Goal: Information Seeking & Learning: Learn about a topic

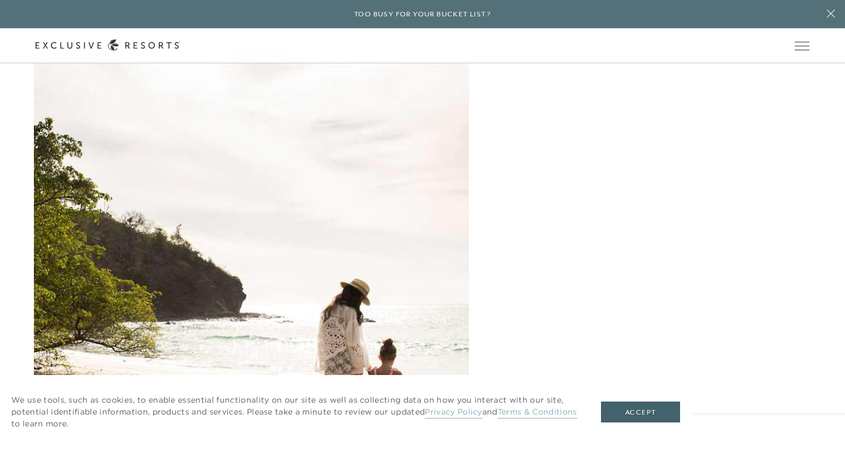
scroll to position [1443, 0]
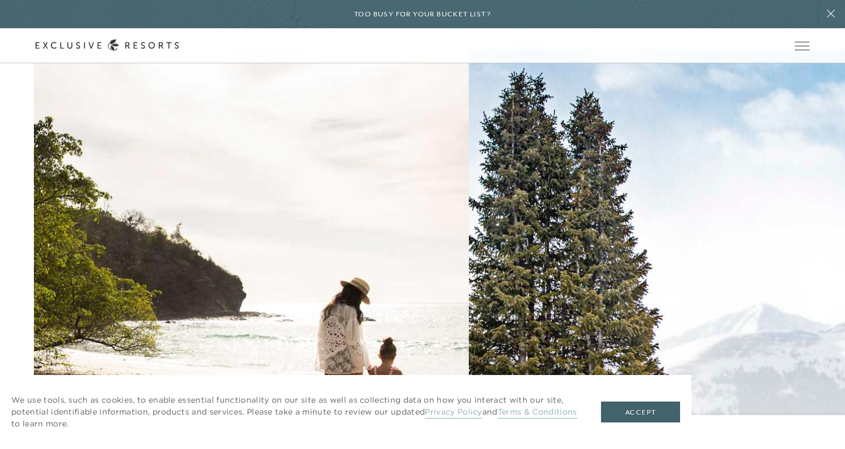
click at [0, 0] on h2 "Beach" at bounding box center [0, 0] width 0 height 0
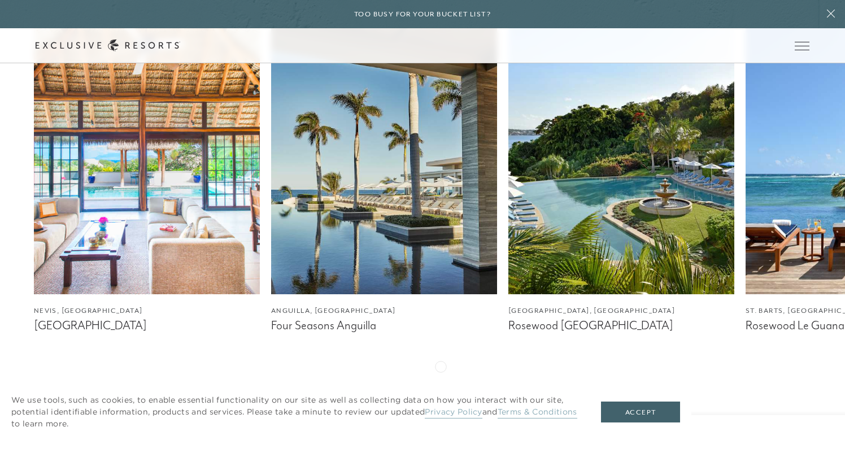
click at [441, 392] on icon at bounding box center [437, 394] width 23 height 4
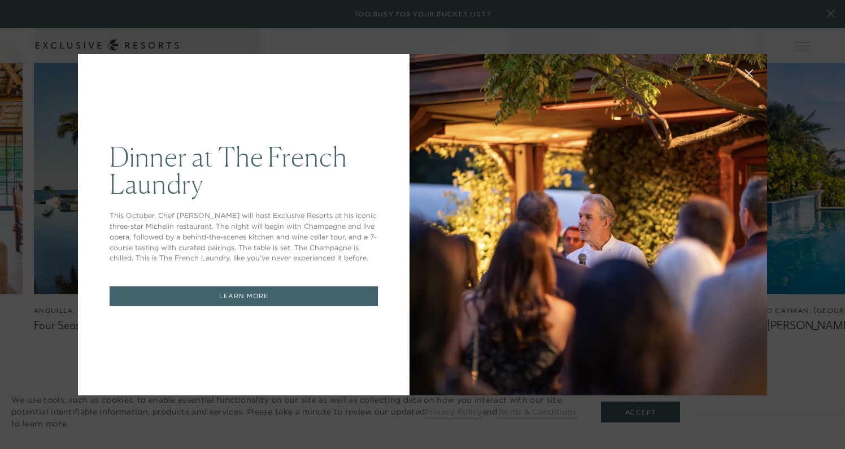
click at [441, 366] on div at bounding box center [589, 224] width 358 height 341
click at [748, 71] on icon at bounding box center [749, 73] width 7 height 7
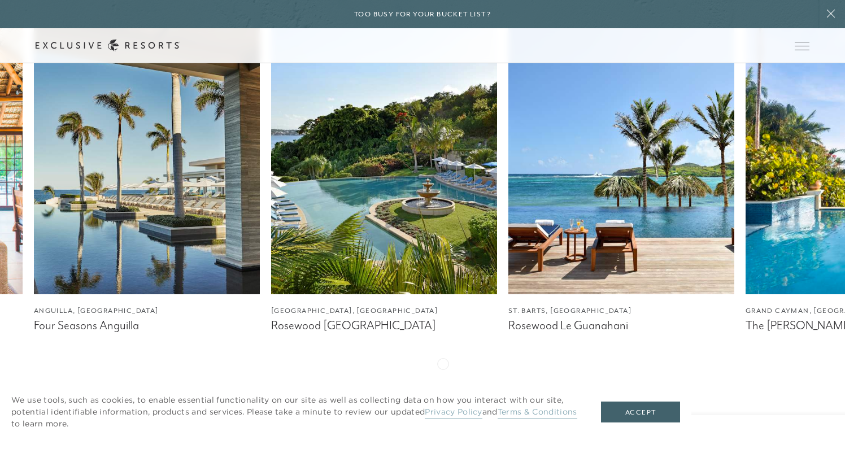
click at [443, 381] on div at bounding box center [437, 394] width 23 height 27
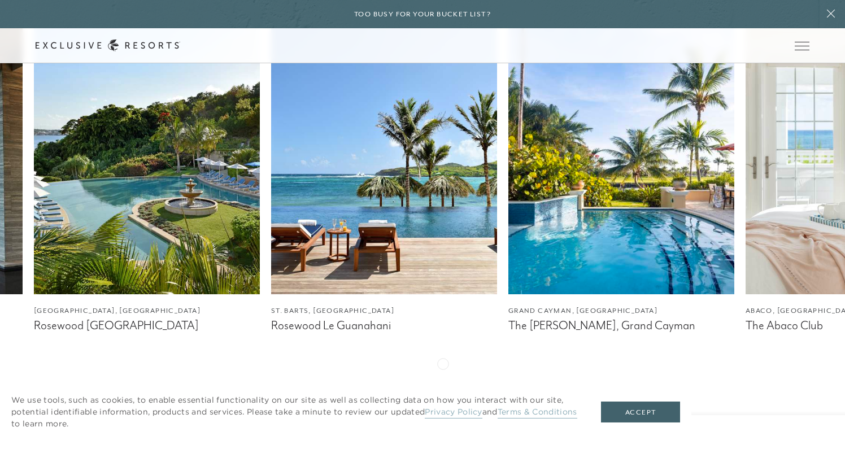
click at [443, 381] on div at bounding box center [437, 394] width 23 height 27
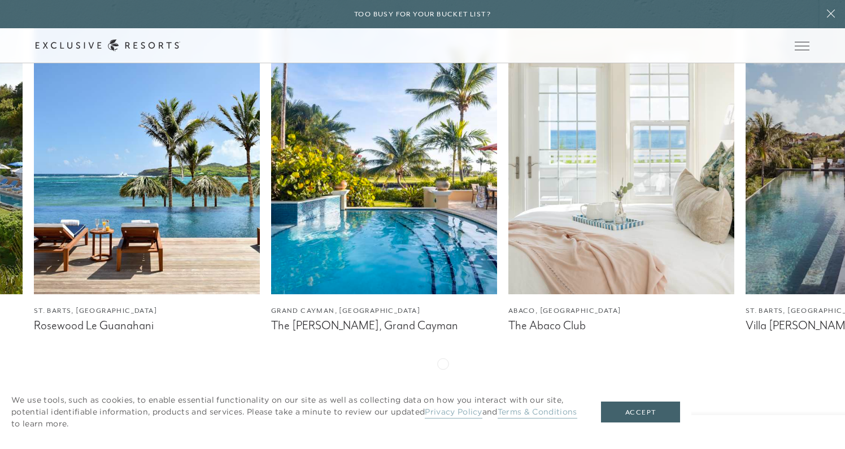
click at [443, 381] on div at bounding box center [437, 394] width 23 height 27
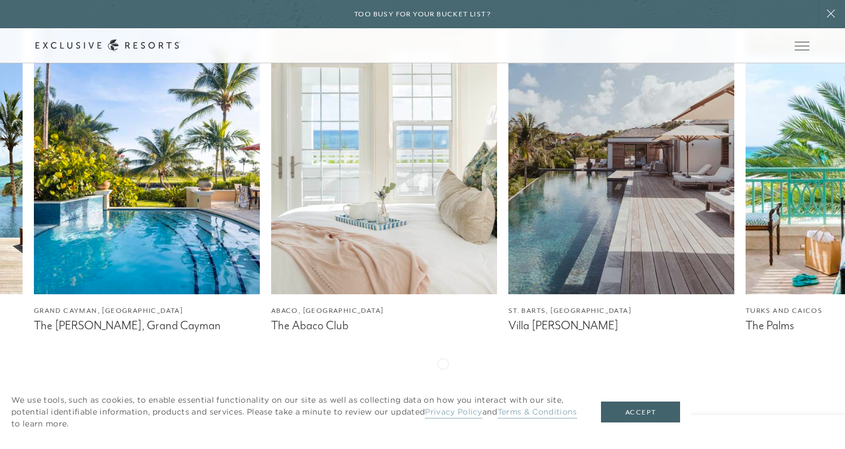
click at [443, 381] on div at bounding box center [437, 394] width 23 height 27
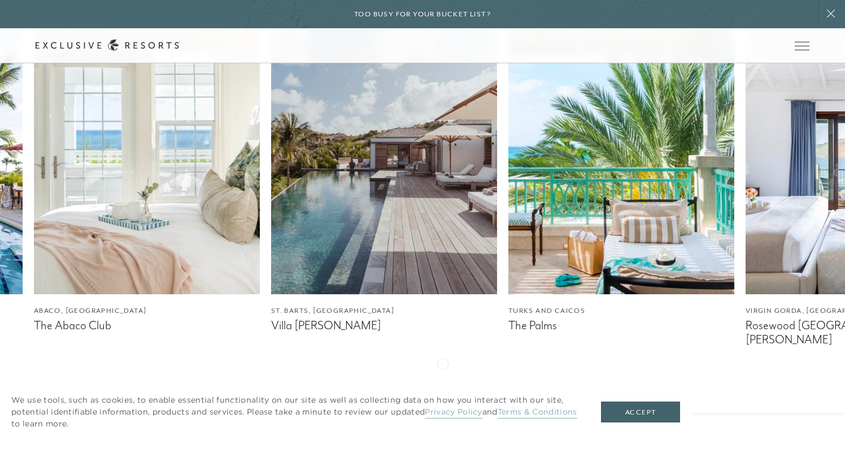
click at [443, 381] on div at bounding box center [437, 394] width 23 height 27
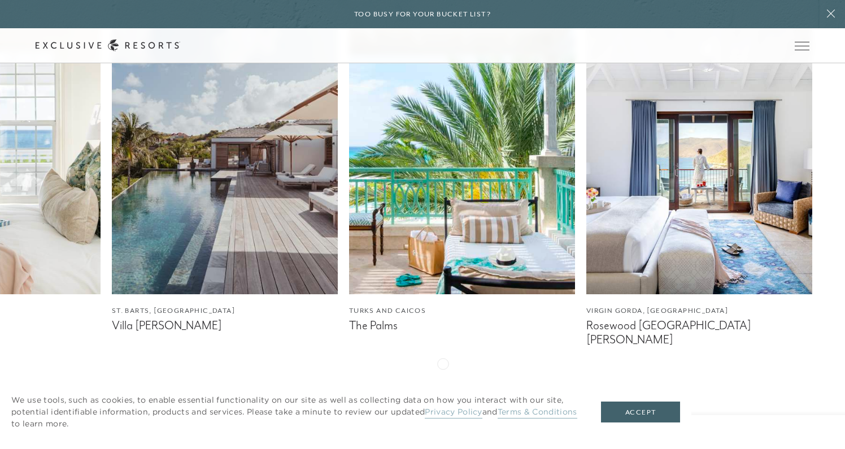
click at [443, 381] on div at bounding box center [437, 394] width 23 height 27
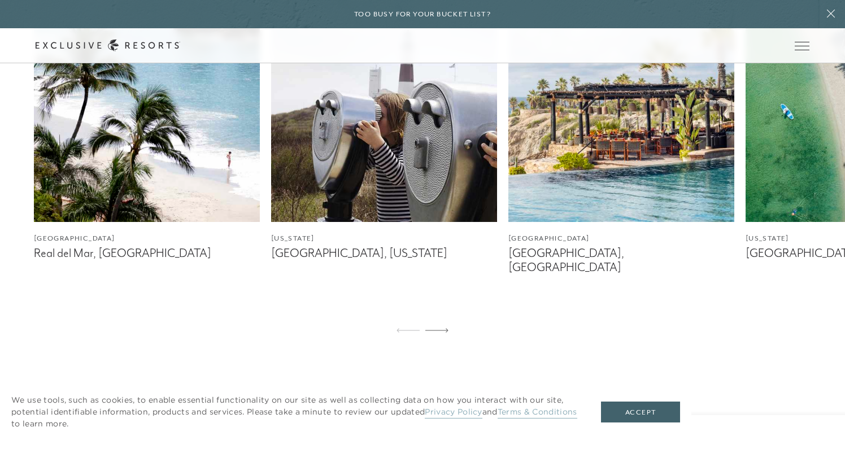
scroll to position [1039, 0]
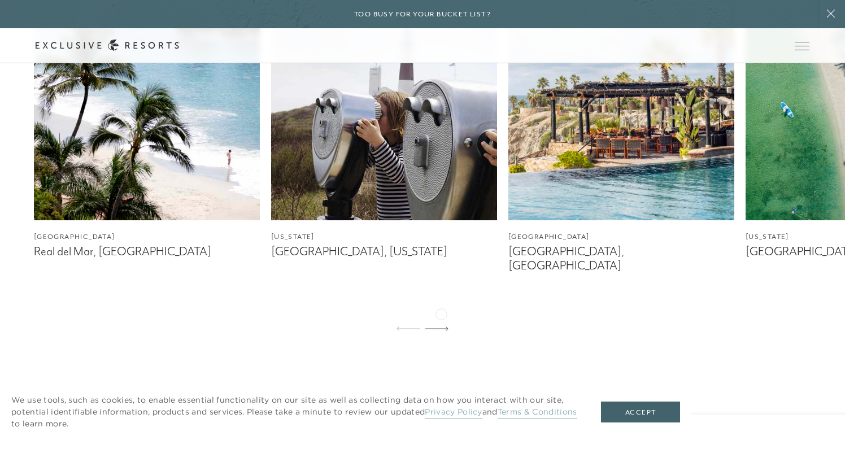
click at [441, 327] on icon at bounding box center [437, 329] width 23 height 5
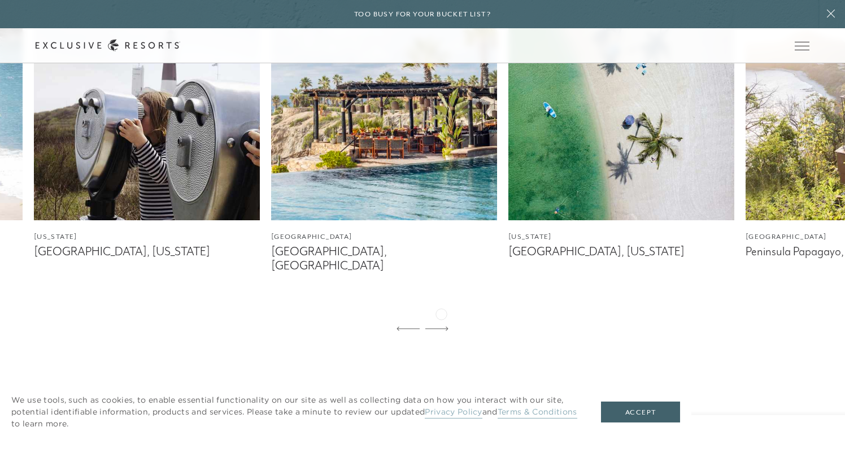
click at [441, 327] on icon at bounding box center [437, 329] width 23 height 5
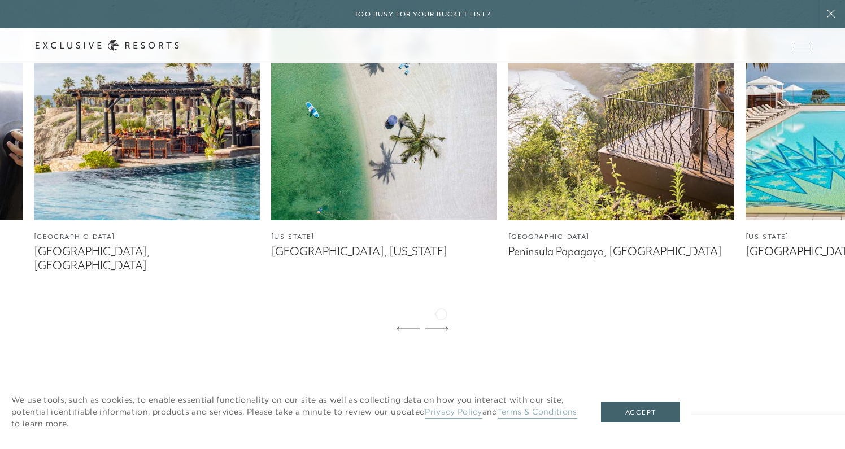
click at [441, 327] on icon at bounding box center [437, 329] width 23 height 5
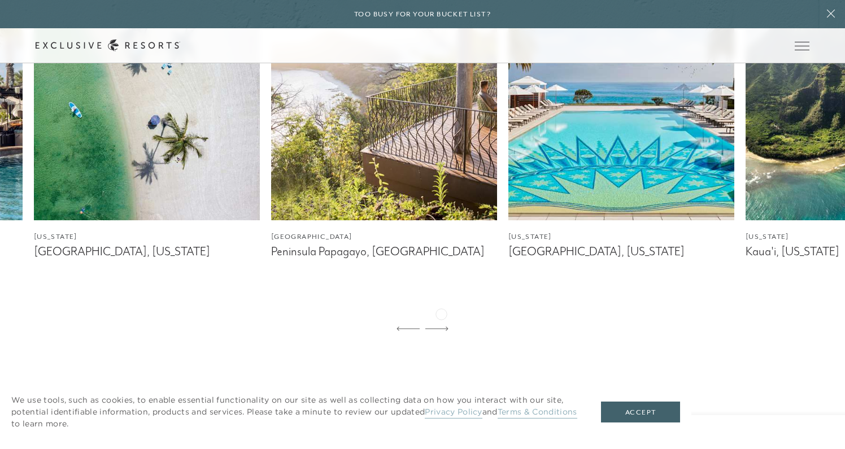
click at [441, 327] on icon at bounding box center [437, 329] width 23 height 5
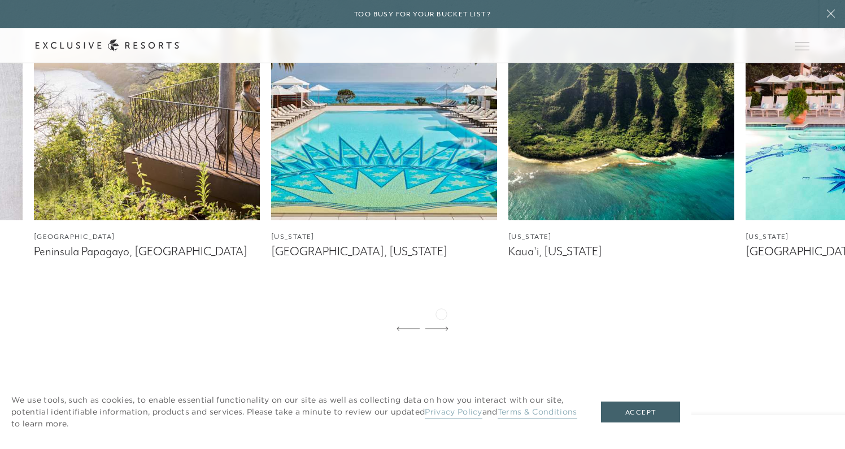
click at [441, 327] on icon at bounding box center [437, 329] width 23 height 5
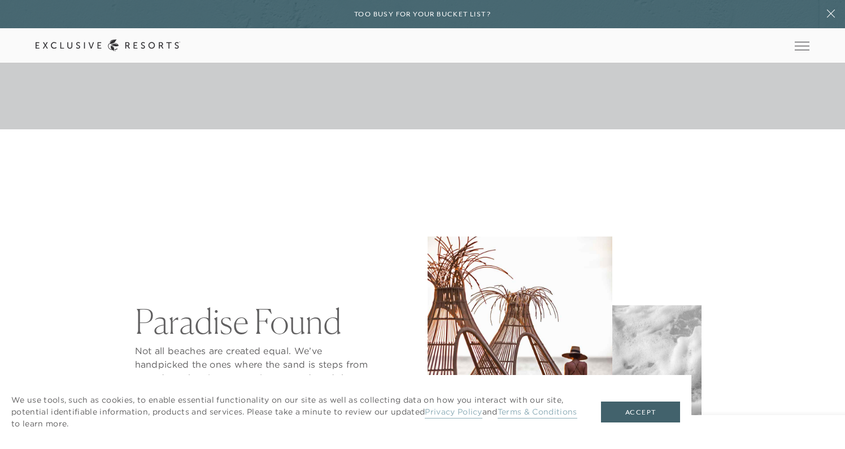
scroll to position [0, 0]
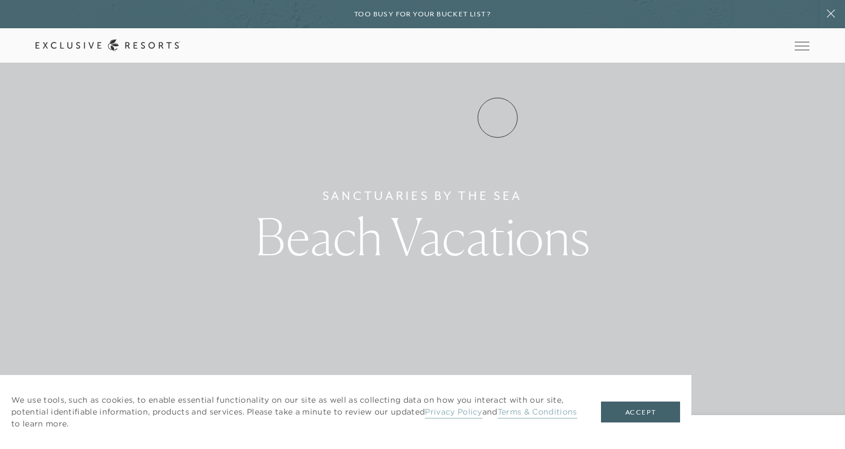
click at [0, 0] on link "Experience Collection" at bounding box center [0, 0] width 0 height 0
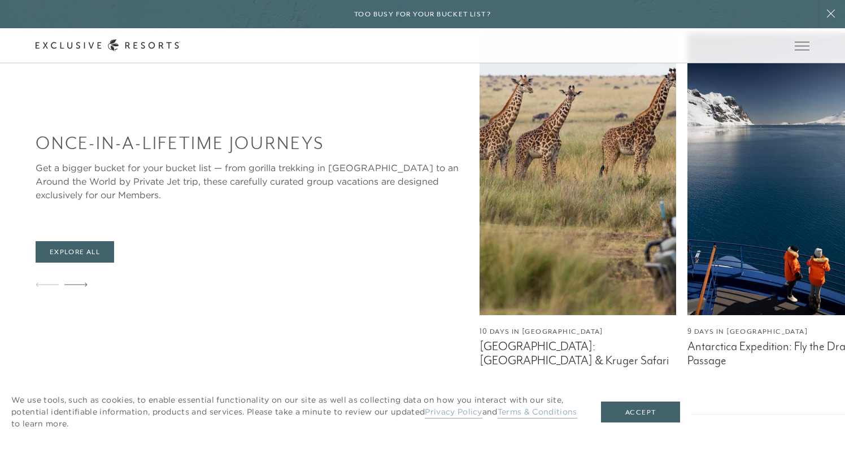
scroll to position [649, 0]
click at [73, 288] on icon at bounding box center [75, 285] width 23 height 5
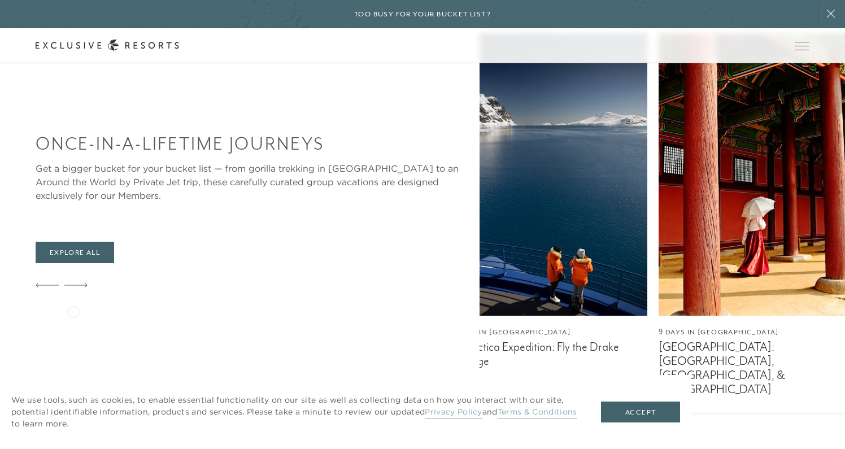
click at [73, 288] on icon at bounding box center [75, 285] width 23 height 5
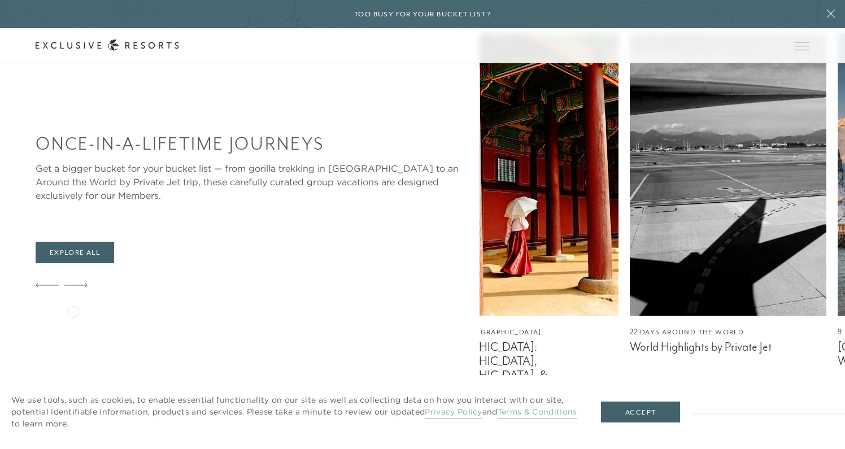
click at [73, 288] on icon at bounding box center [75, 285] width 23 height 5
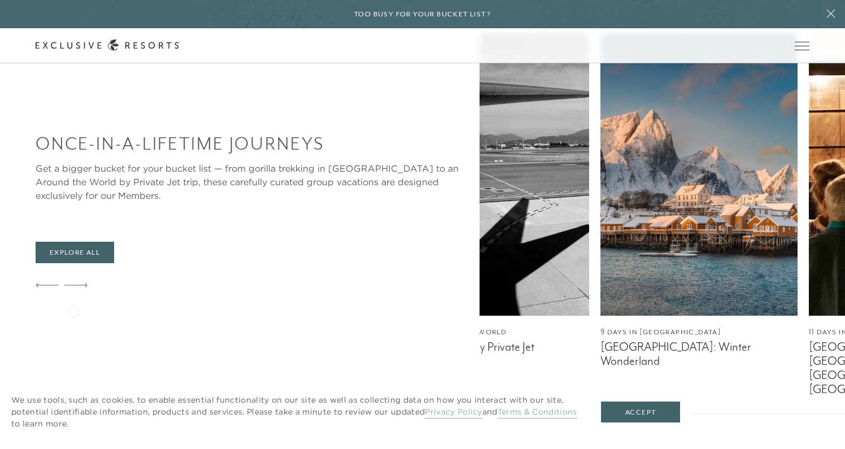
click at [73, 288] on icon at bounding box center [75, 285] width 23 height 5
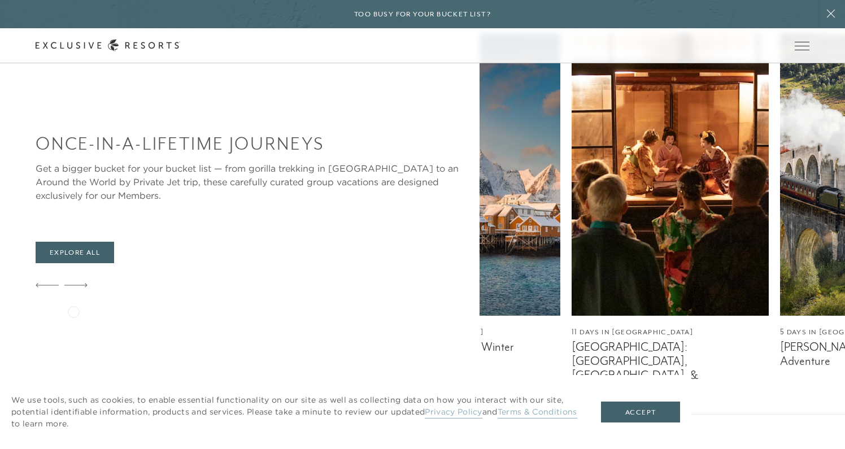
click at [73, 288] on icon at bounding box center [75, 285] width 23 height 5
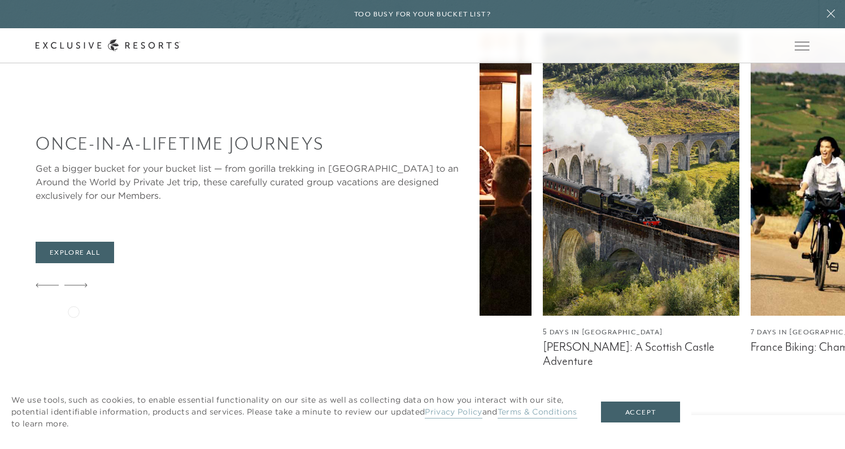
click at [73, 288] on icon at bounding box center [75, 285] width 23 height 5
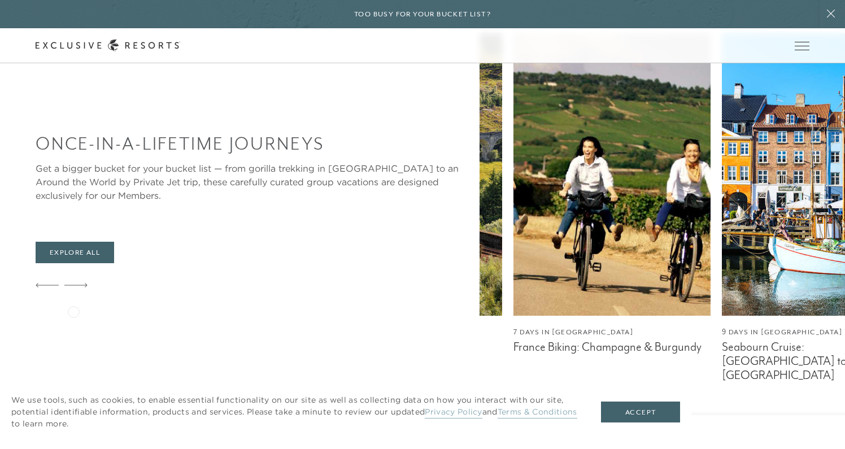
click at [73, 288] on icon at bounding box center [75, 285] width 23 height 5
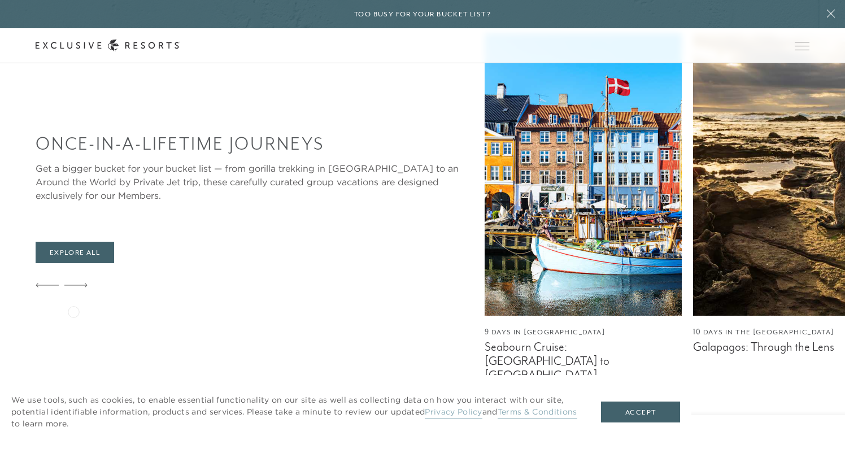
click at [73, 288] on icon at bounding box center [75, 285] width 23 height 5
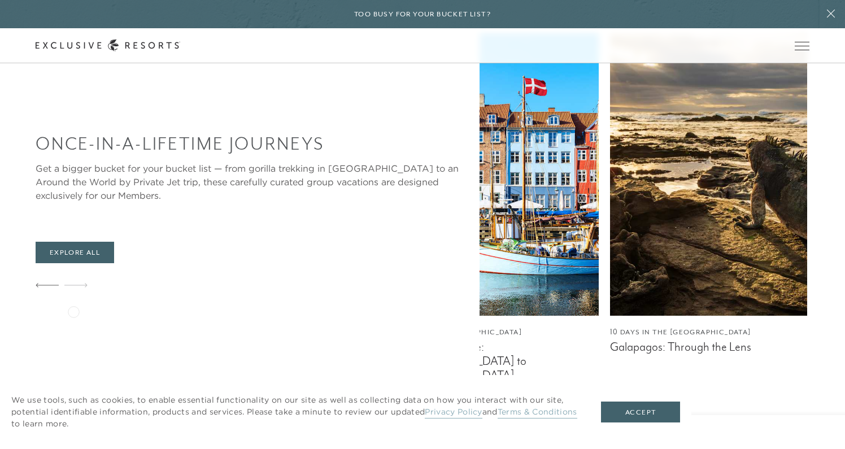
click at [73, 288] on icon at bounding box center [75, 285] width 23 height 5
click at [0, 0] on link "Residence Collection" at bounding box center [0, 0] width 0 height 0
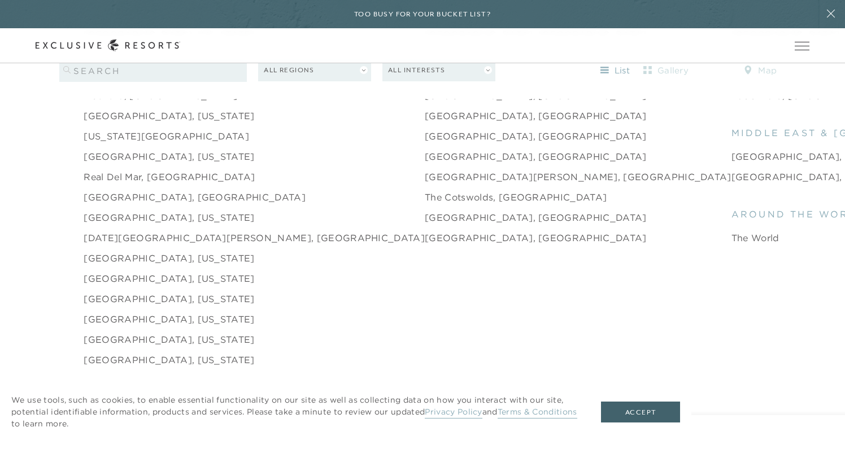
scroll to position [1692, 0]
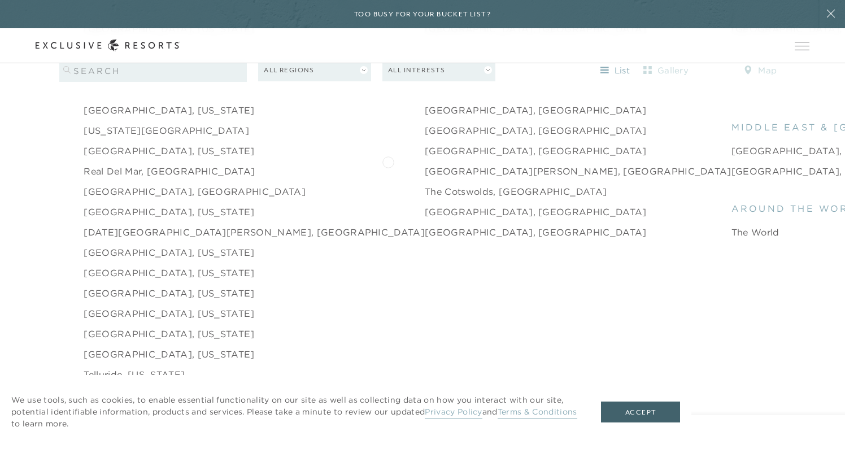
click at [425, 164] on link "[GEOGRAPHIC_DATA][PERSON_NAME], [GEOGRAPHIC_DATA]" at bounding box center [578, 171] width 307 height 14
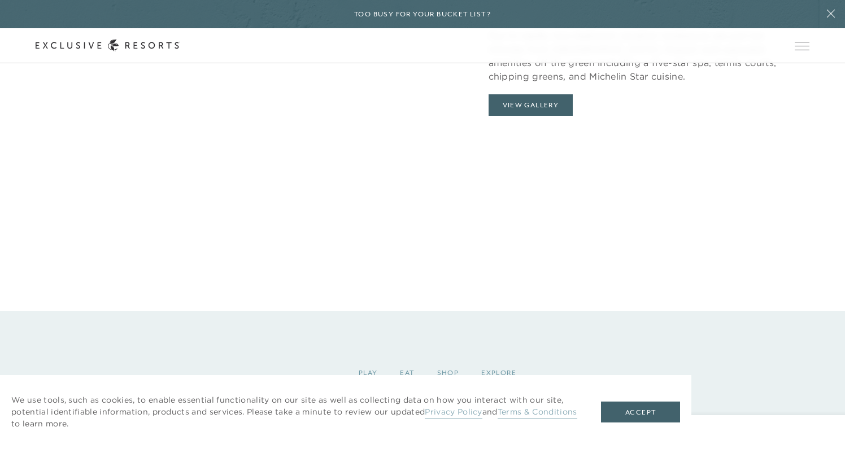
scroll to position [1235, 0]
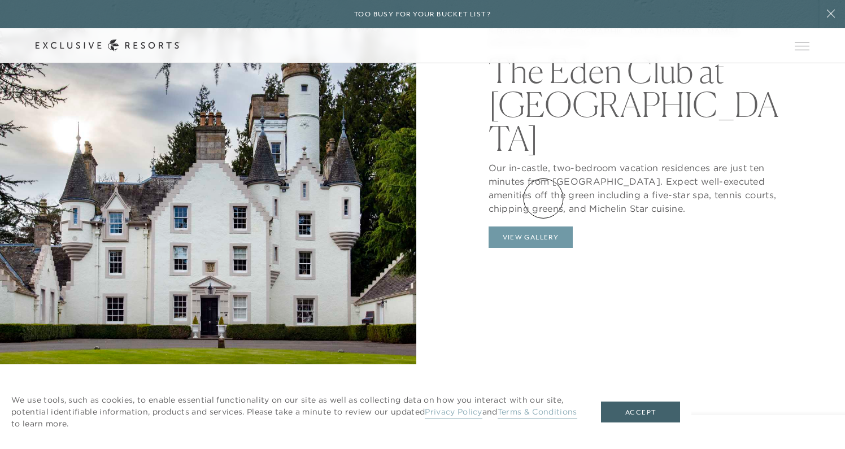
click at [544, 227] on button "View Gallery" at bounding box center [531, 237] width 85 height 21
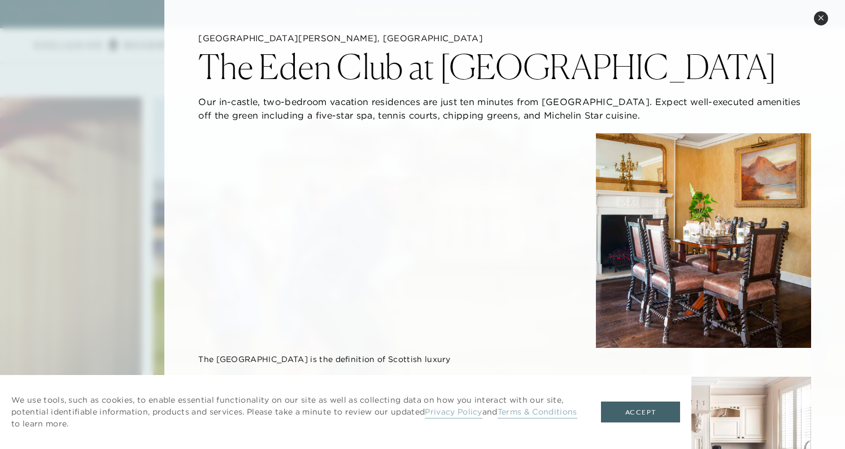
scroll to position [0, 0]
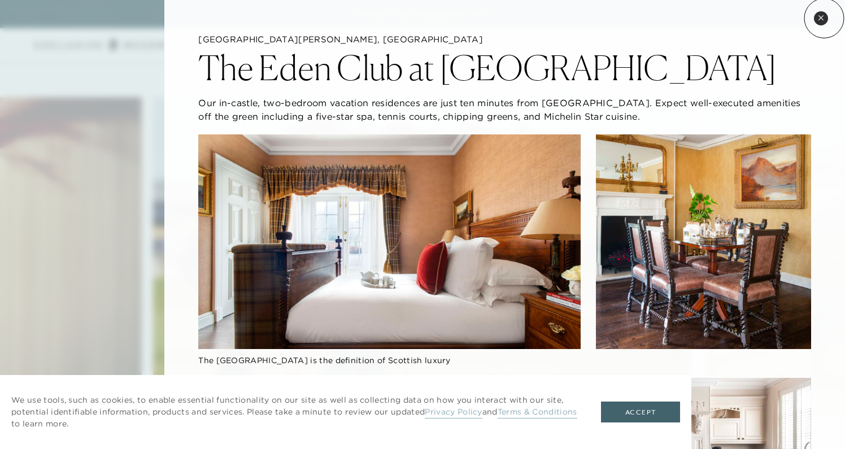
click at [824, 18] on button "Close quickview" at bounding box center [821, 18] width 14 height 14
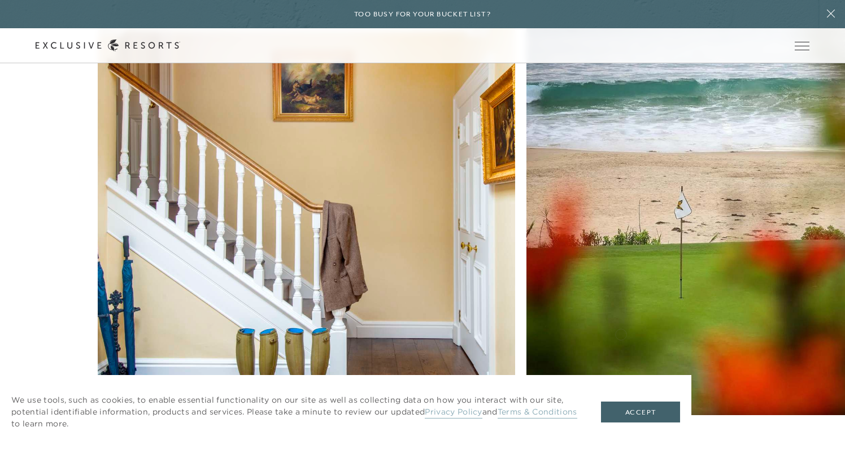
scroll to position [2906, 0]
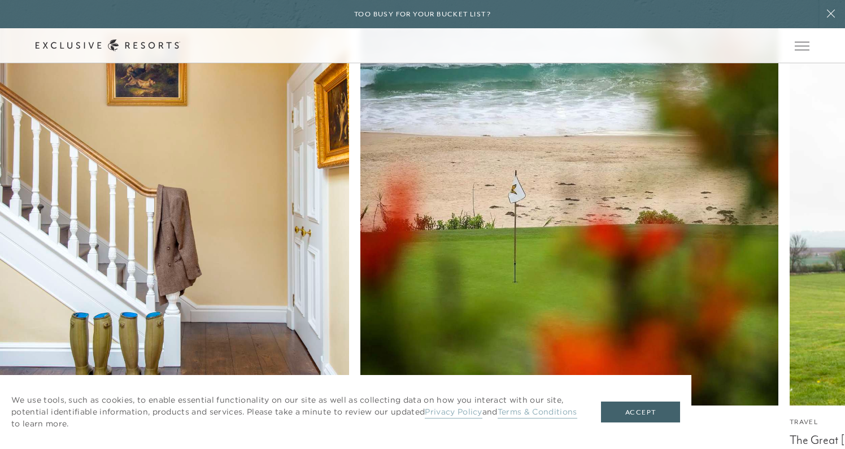
click at [406, 230] on nav "Travel From Tee to Sea Travel Fore the Love of Golf! Travel The Great [PERSON_N…" at bounding box center [304, 287] width 747 height 599
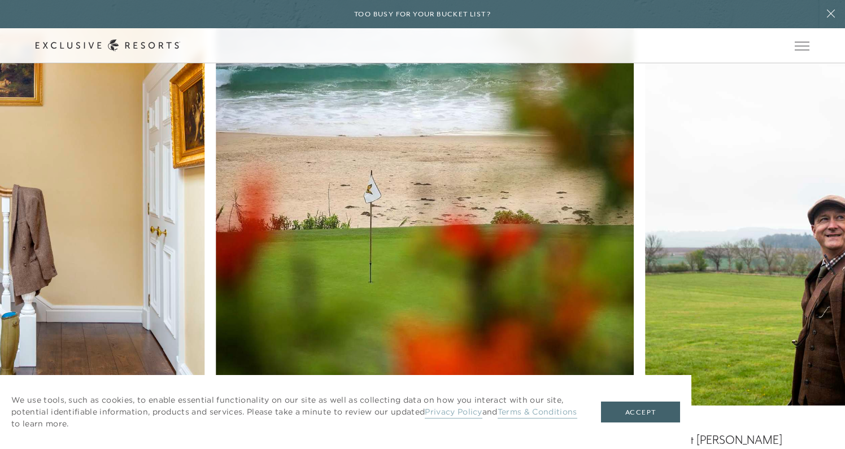
drag, startPoint x: 632, startPoint y: 236, endPoint x: 369, endPoint y: 236, distance: 263.3
click at [369, 236] on div "Travel From Tee to Sea Travel Fore the Love of Golf! Travel The Great [PERSON_N…" at bounding box center [422, 304] width 845 height 633
click at [146, 262] on nav "Travel From Tee to Sea Travel Fore the Love of Golf! Travel The Great [PERSON_N…" at bounding box center [160, 287] width 747 height 599
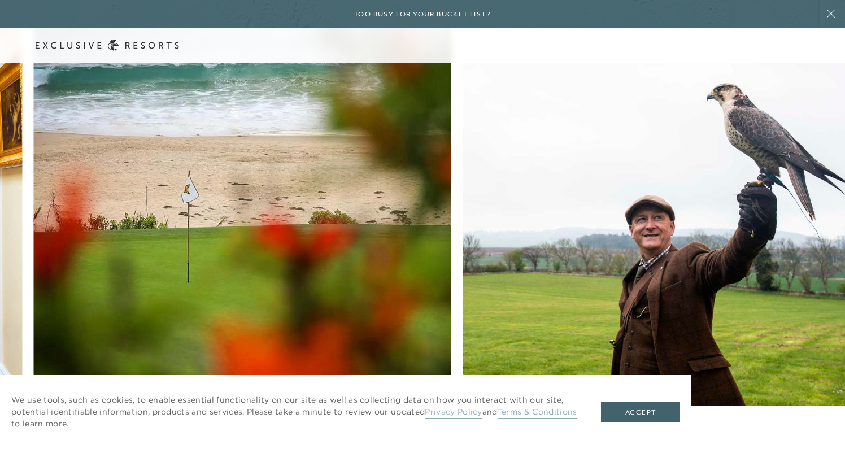
drag, startPoint x: 617, startPoint y: 237, endPoint x: 226, endPoint y: 217, distance: 391.0
click at [226, 217] on div "Travel From Tee to Sea Travel Fore the Love of Golf! Travel The Great [PERSON_N…" at bounding box center [422, 304] width 845 height 633
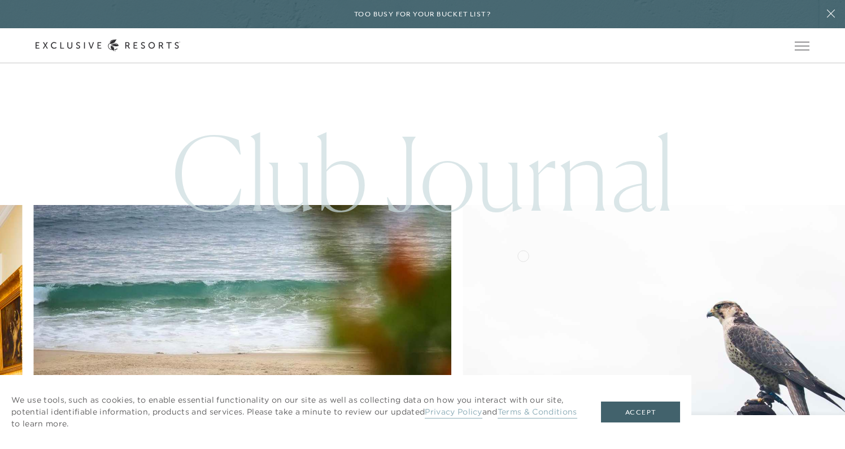
scroll to position [2675, 0]
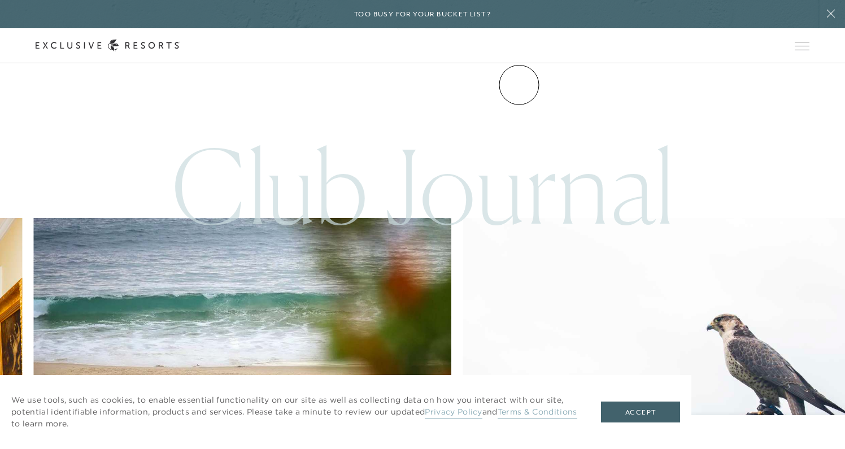
click at [0, 0] on link "Community" at bounding box center [0, 0] width 0 height 0
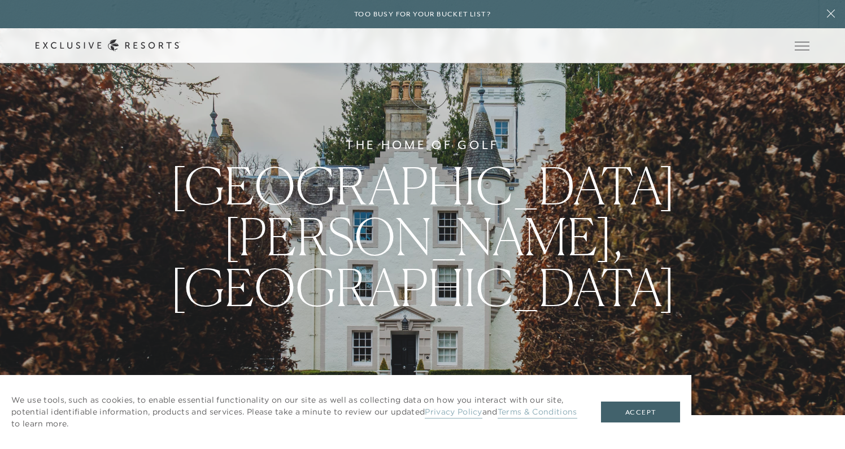
click at [0, 0] on link "Membership" at bounding box center [0, 0] width 0 height 0
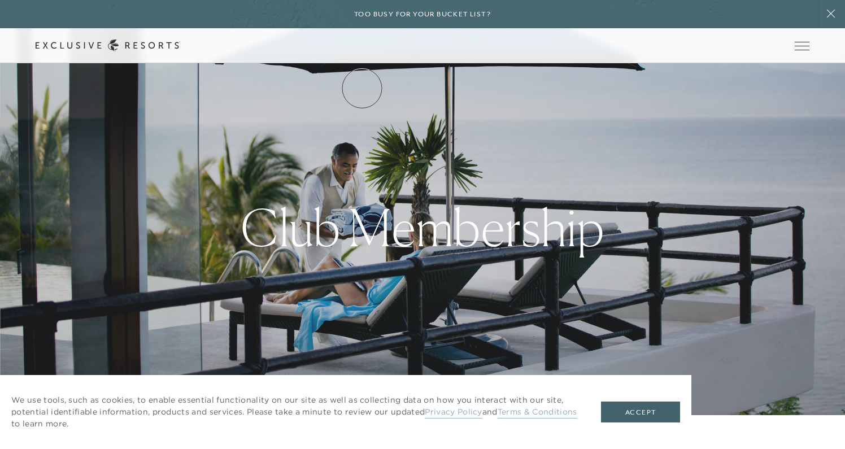
click at [0, 0] on link "The Collection" at bounding box center [0, 0] width 0 height 0
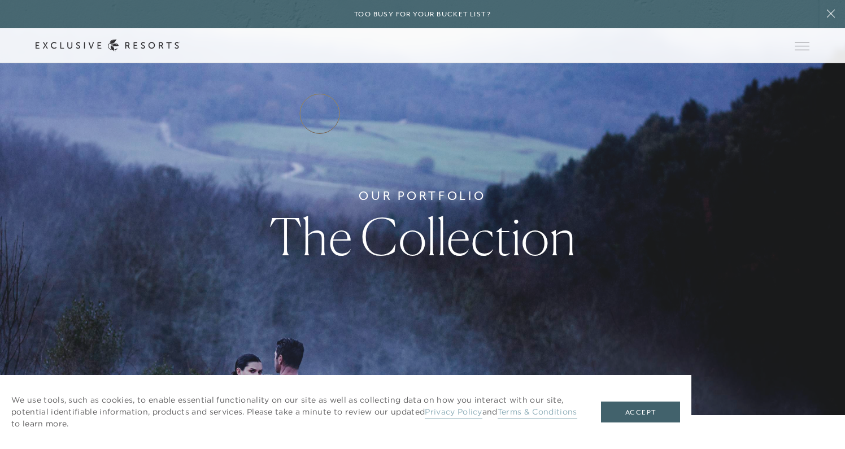
click at [0, 0] on link "Residence Collection" at bounding box center [0, 0] width 0 height 0
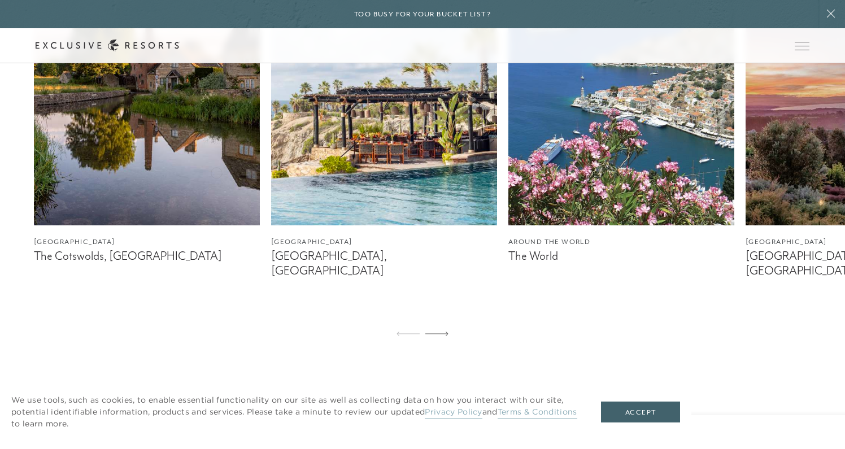
scroll to position [768, 0]
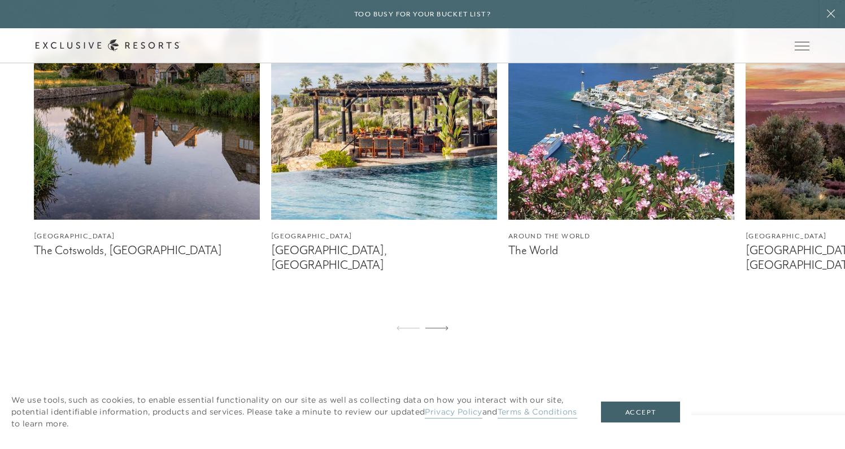
click at [216, 172] on img at bounding box center [147, 78] width 226 height 283
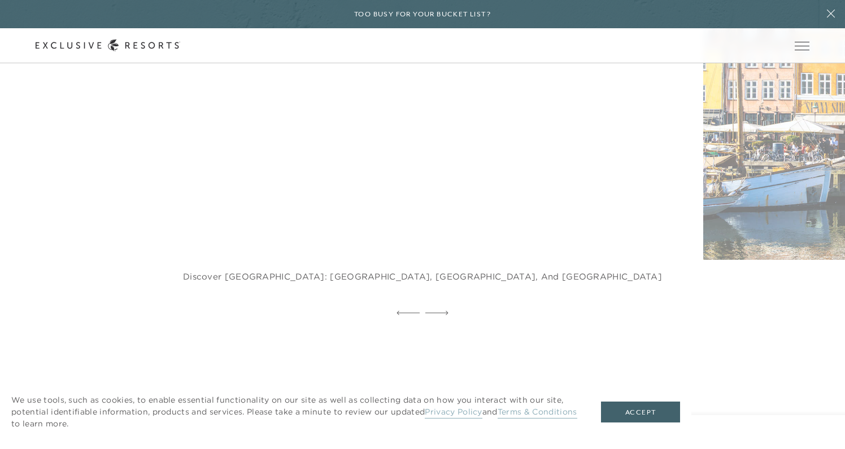
scroll to position [2381, 0]
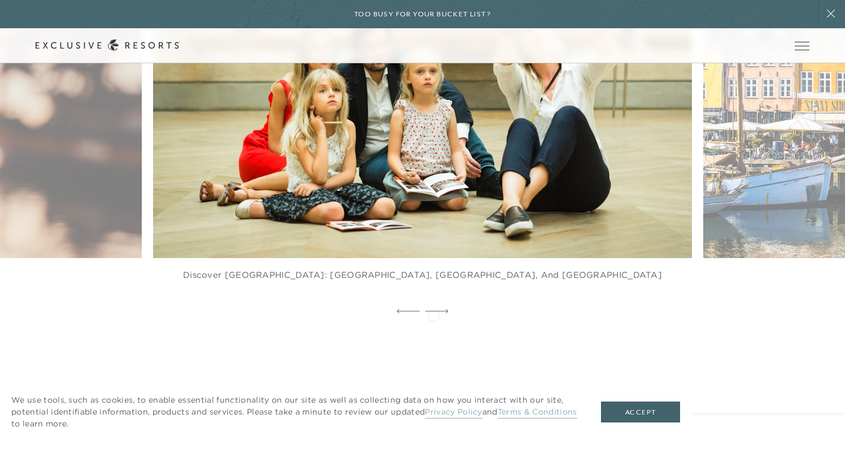
click at [433, 315] on div at bounding box center [437, 311] width 23 height 17
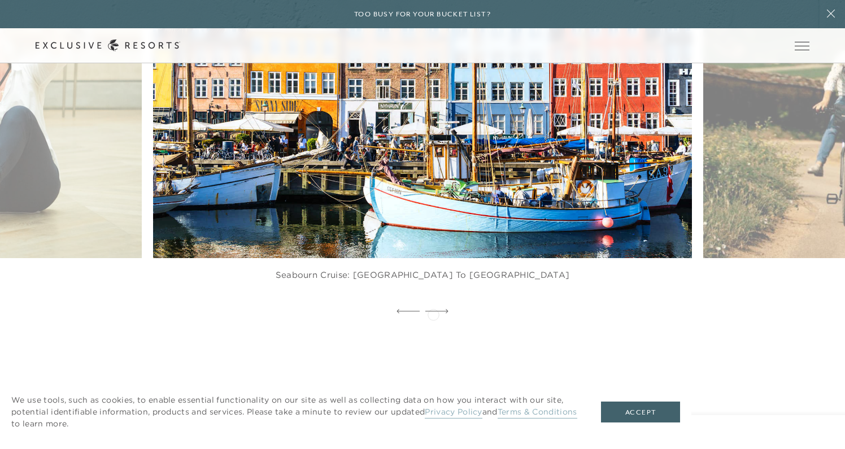
click at [433, 314] on div at bounding box center [437, 311] width 23 height 17
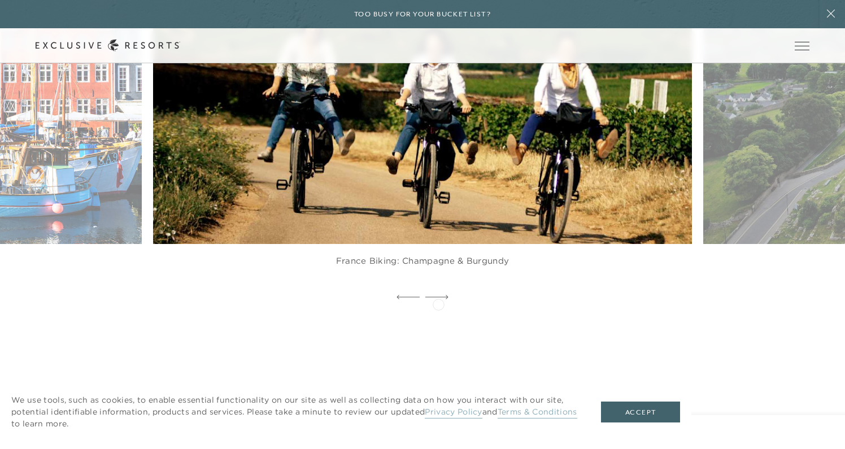
scroll to position [2400, 0]
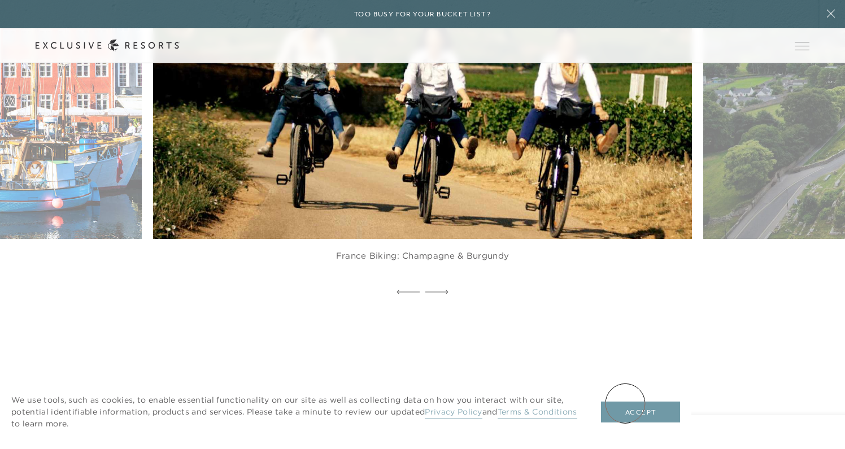
click at [626, 403] on button "Accept" at bounding box center [640, 412] width 79 height 21
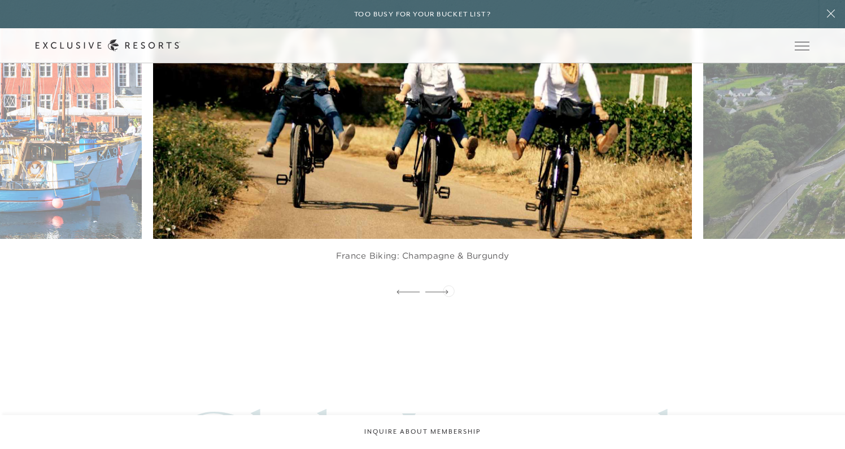
click at [446, 289] on div at bounding box center [437, 292] width 23 height 17
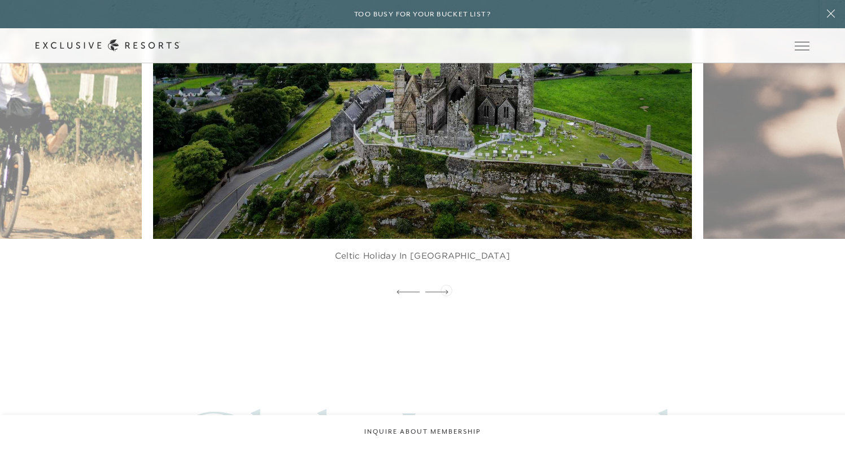
click at [446, 289] on div at bounding box center [437, 292] width 23 height 17
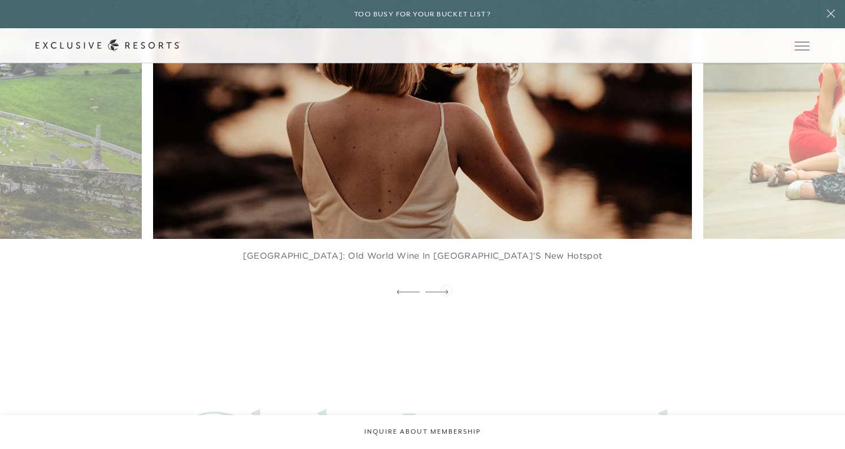
click at [446, 289] on div at bounding box center [437, 292] width 23 height 17
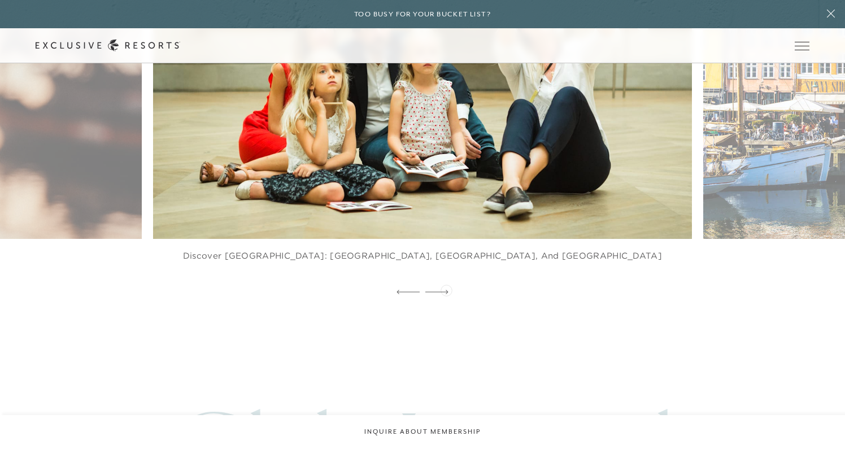
click at [446, 289] on div at bounding box center [437, 292] width 23 height 17
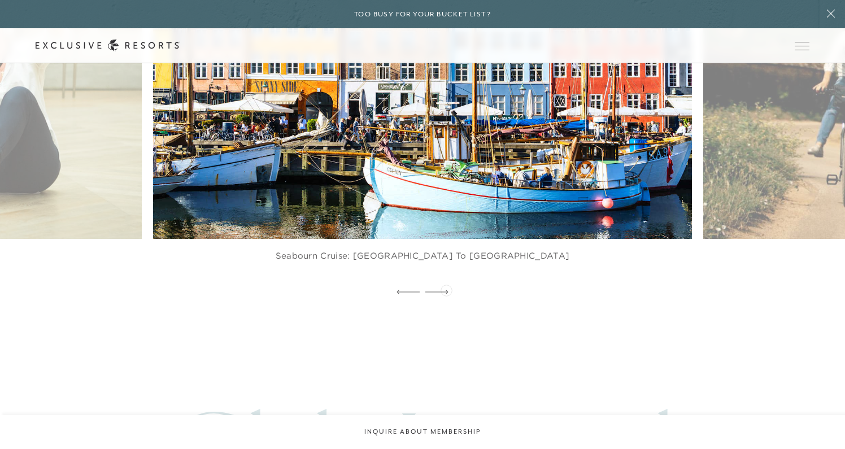
click at [446, 289] on div at bounding box center [437, 292] width 23 height 17
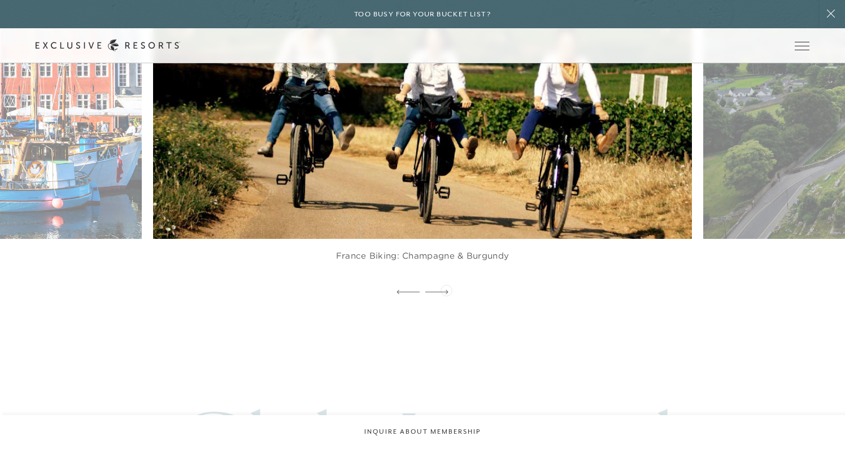
click at [446, 289] on div at bounding box center [437, 292] width 23 height 17
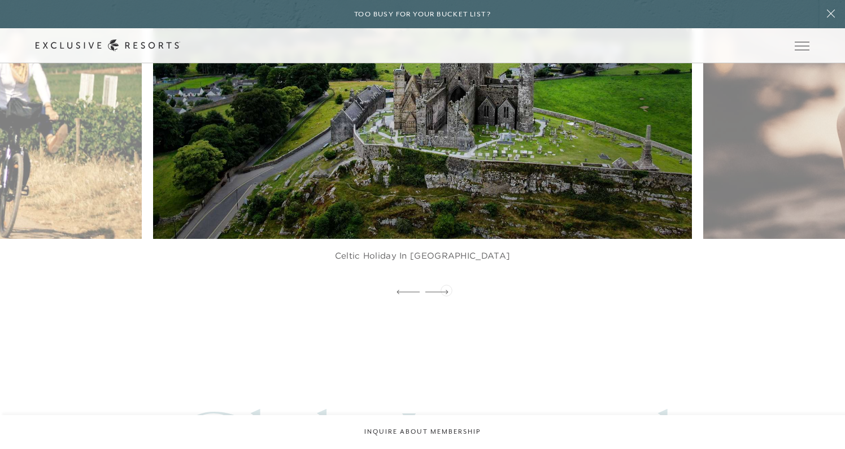
click at [446, 289] on div at bounding box center [437, 292] width 23 height 17
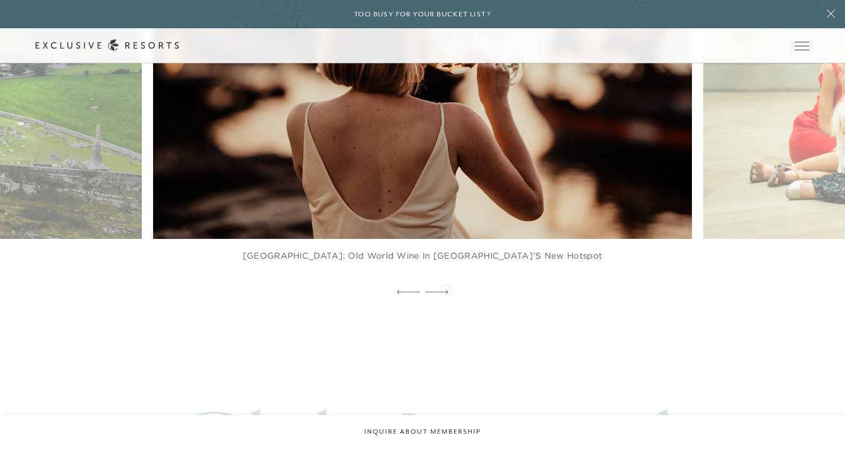
click at [446, 289] on div at bounding box center [437, 292] width 23 height 17
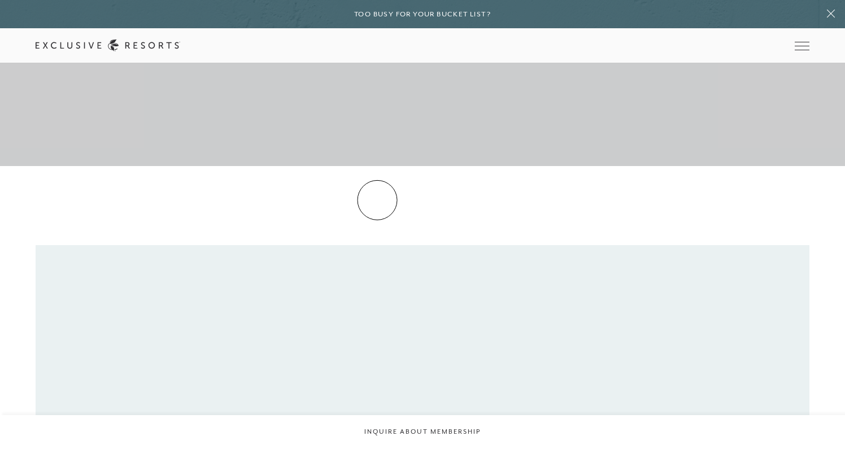
scroll to position [190, 0]
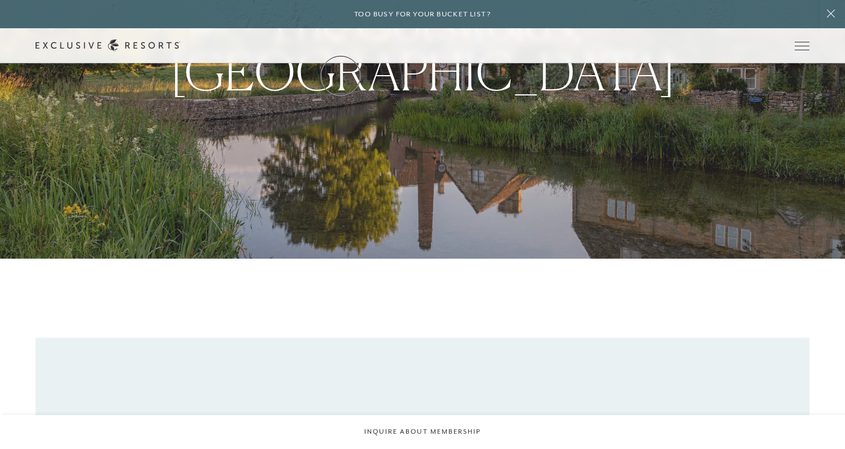
click at [0, 0] on link "The Collection" at bounding box center [0, 0] width 0 height 0
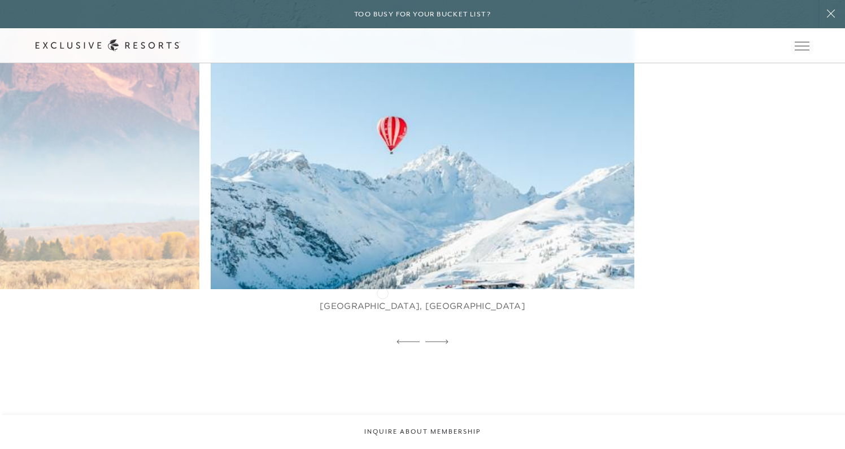
scroll to position [685, 0]
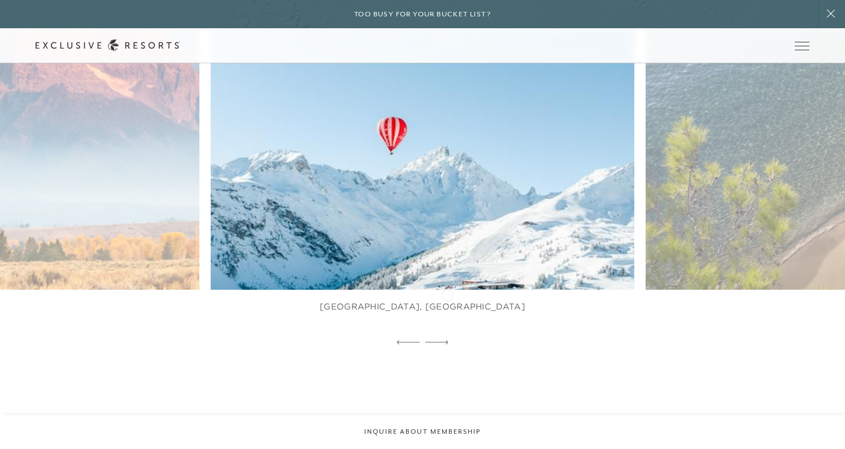
click at [448, 301] on figcaption "[GEOGRAPHIC_DATA], [GEOGRAPHIC_DATA]" at bounding box center [423, 306] width 206 height 11
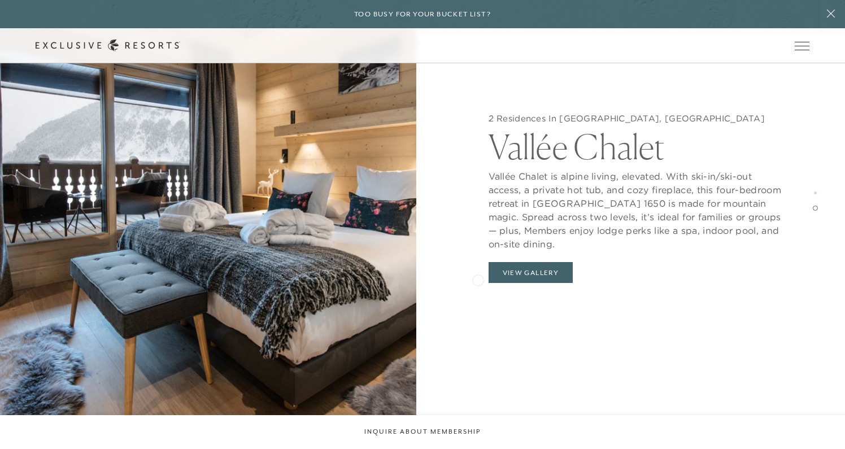
scroll to position [2071, 0]
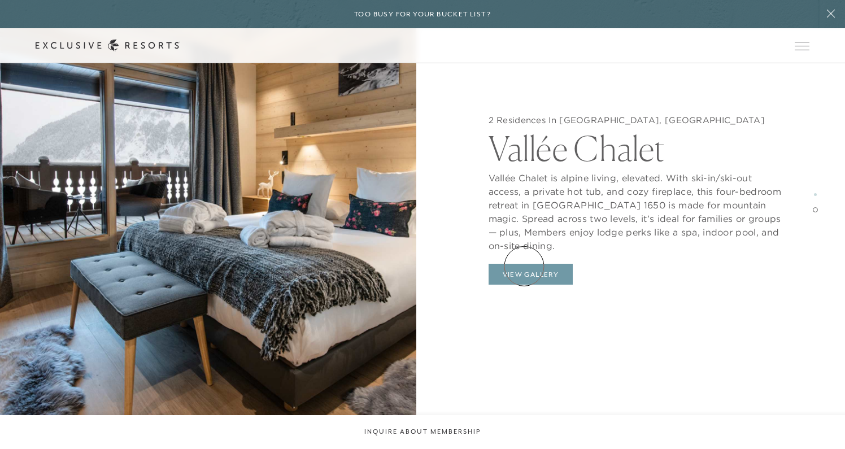
click at [524, 266] on button "View Gallery" at bounding box center [531, 274] width 85 height 21
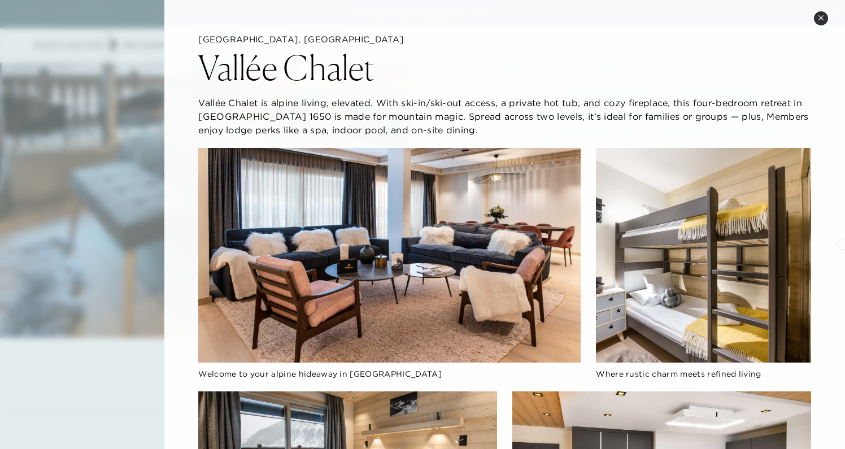
scroll to position [2055, 0]
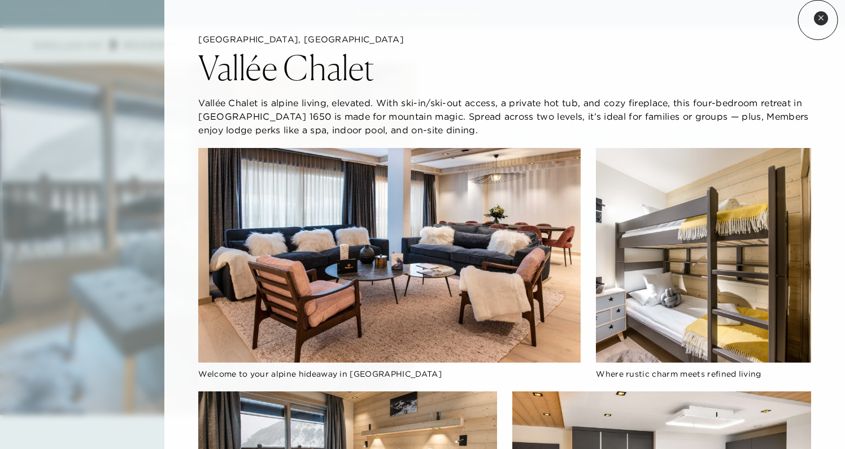
click at [818, 20] on icon at bounding box center [821, 18] width 6 height 6
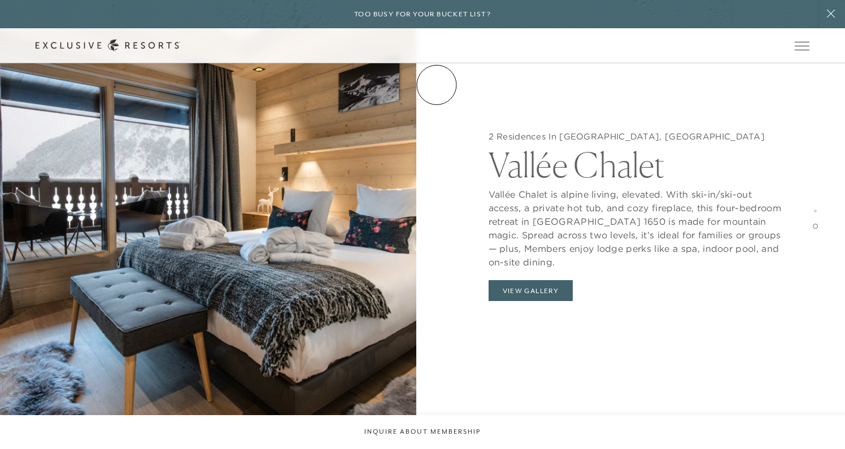
click at [0, 0] on link "Membership" at bounding box center [0, 0] width 0 height 0
